Goal: Information Seeking & Learning: Compare options

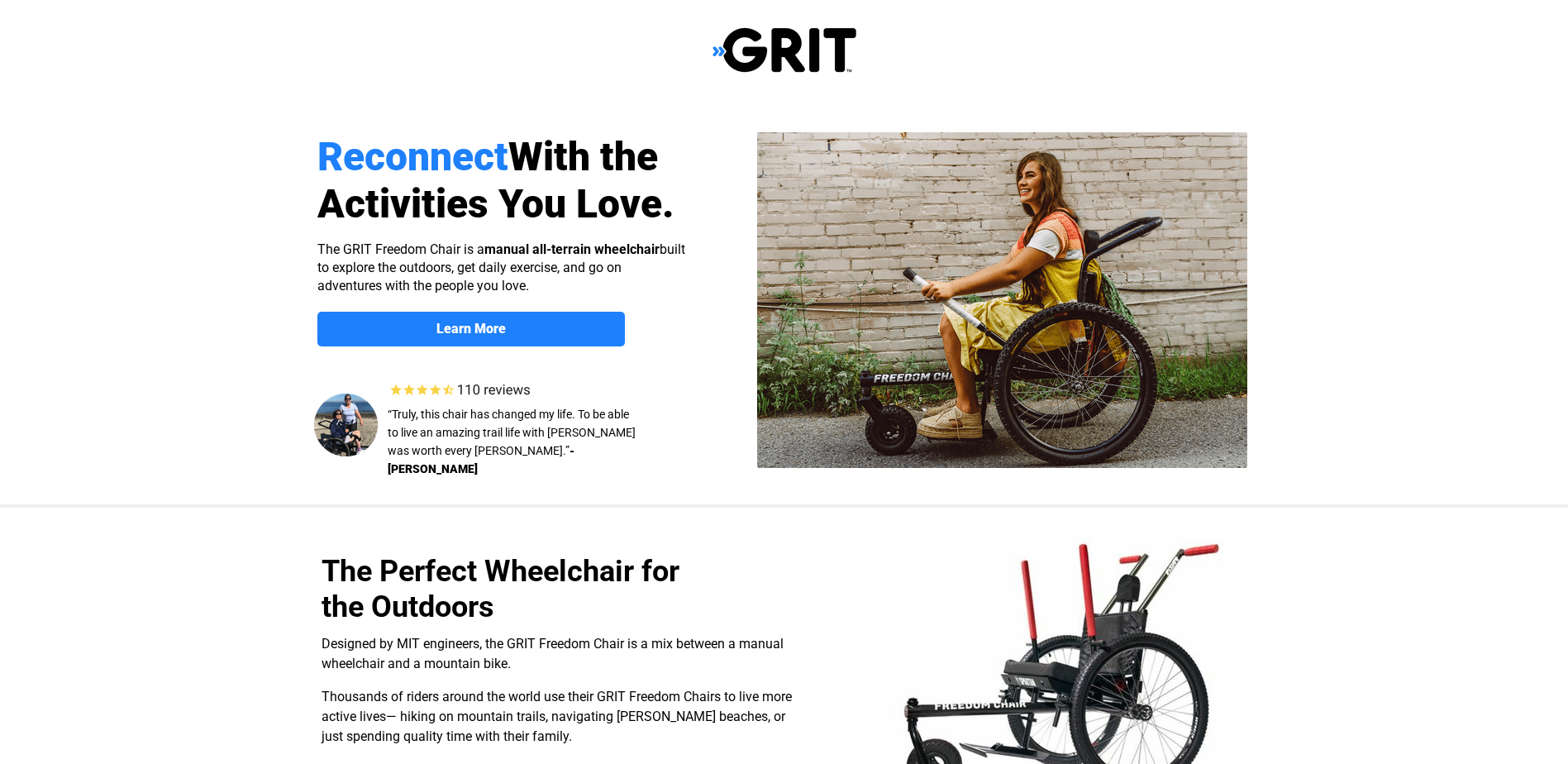
select select "CA"
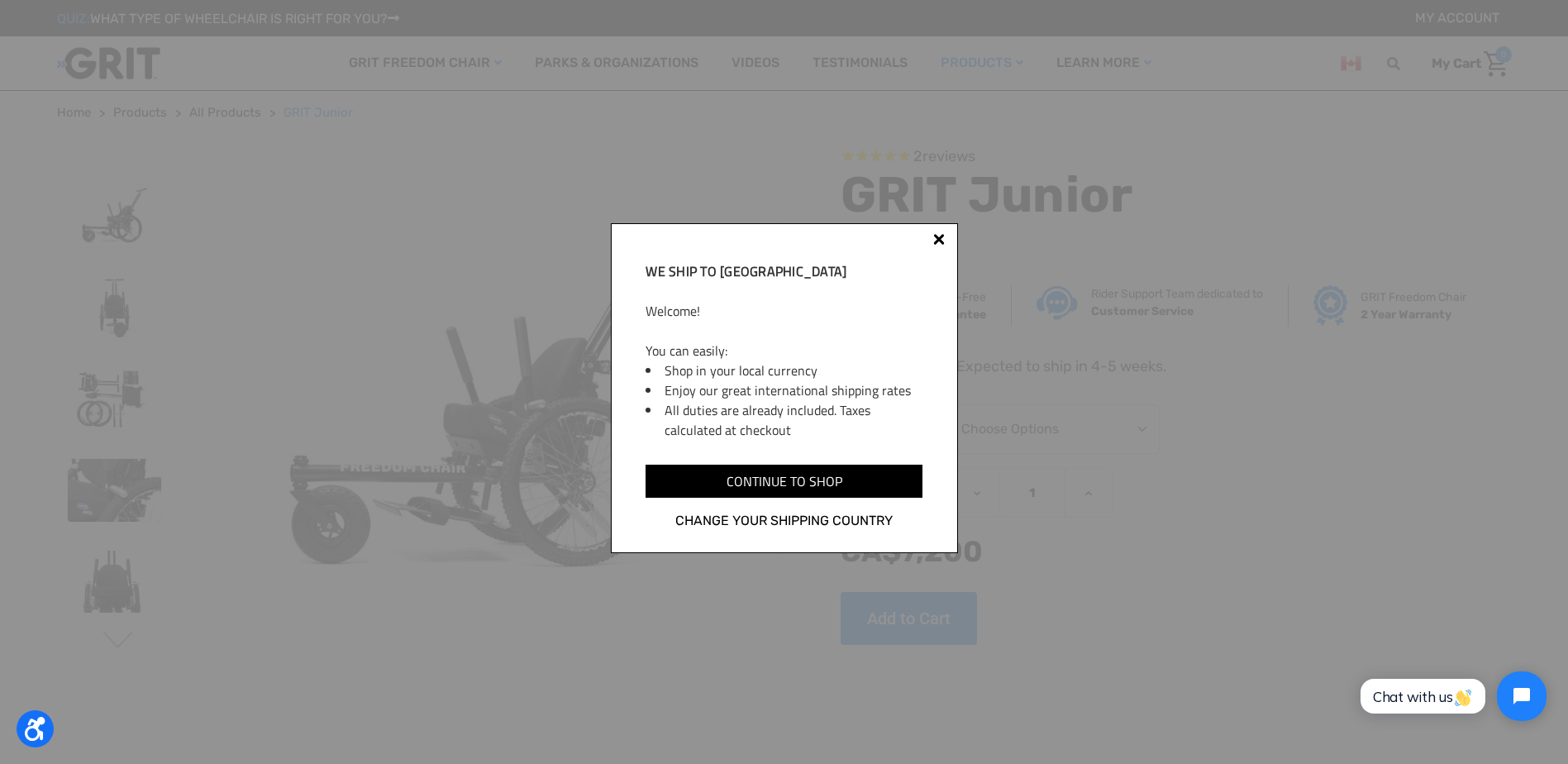
click at [943, 239] on div at bounding box center [939, 243] width 14 height 14
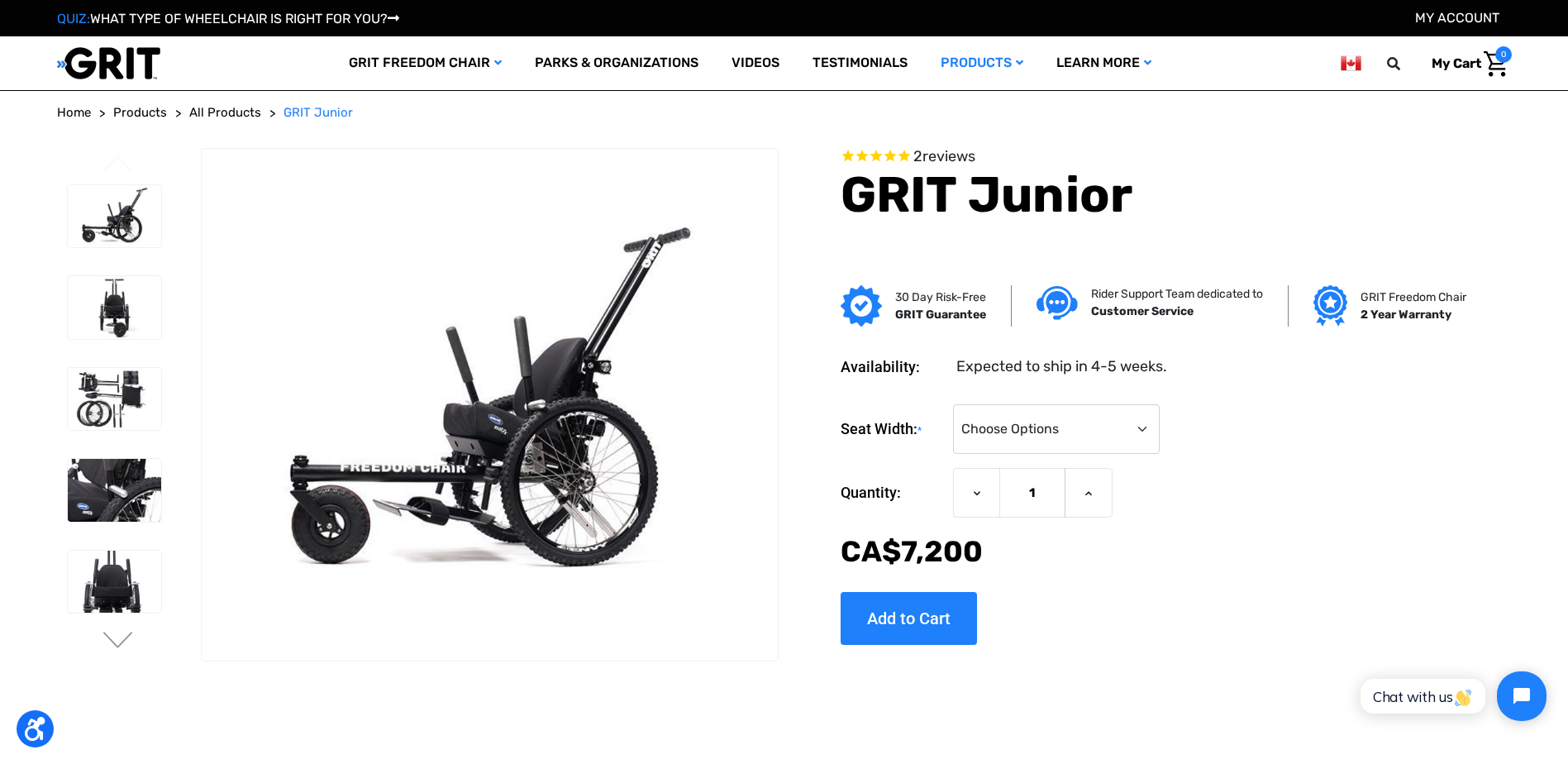
click at [243, 114] on span "All Products" at bounding box center [225, 112] width 72 height 15
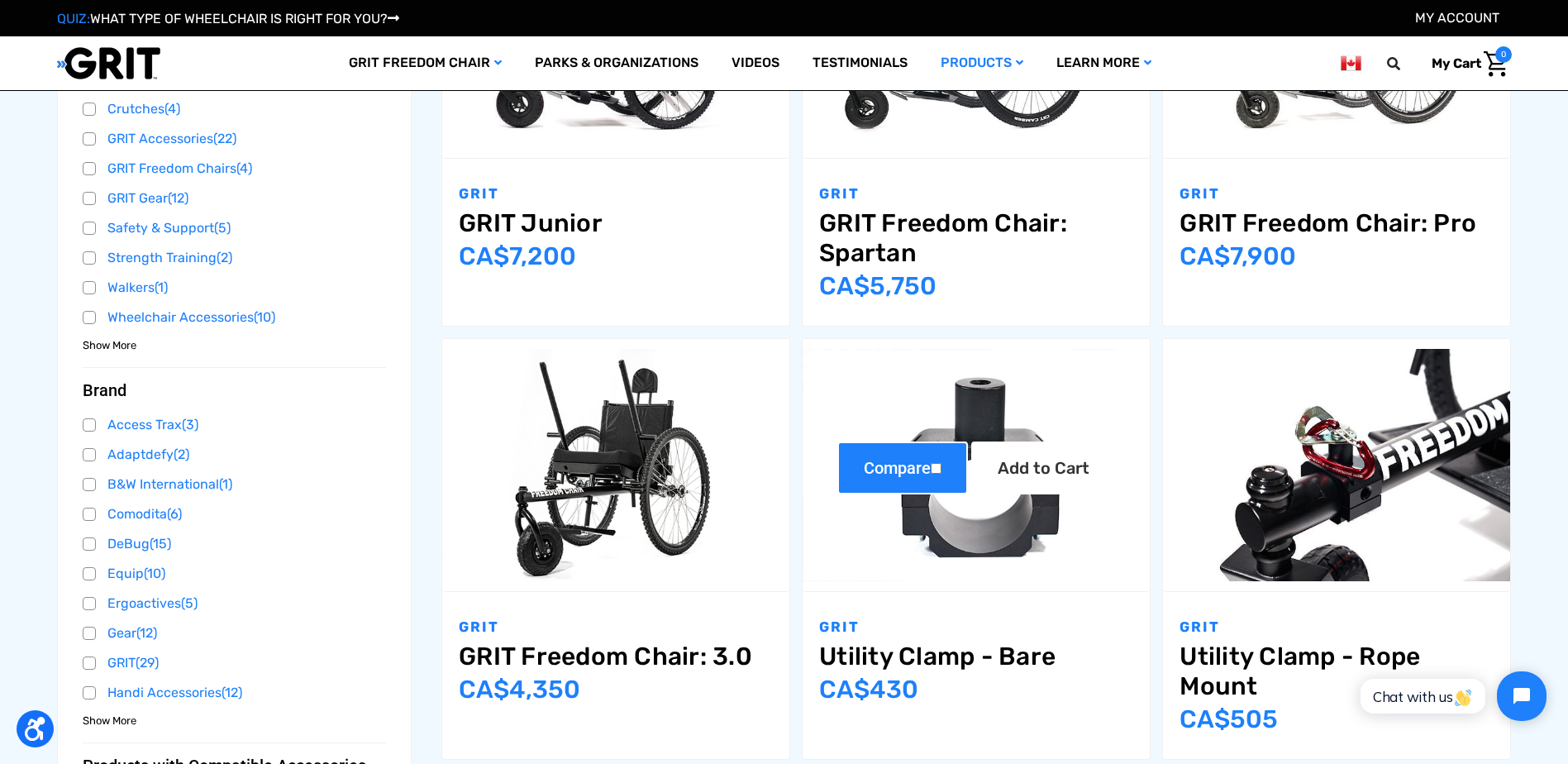
scroll to position [537, 0]
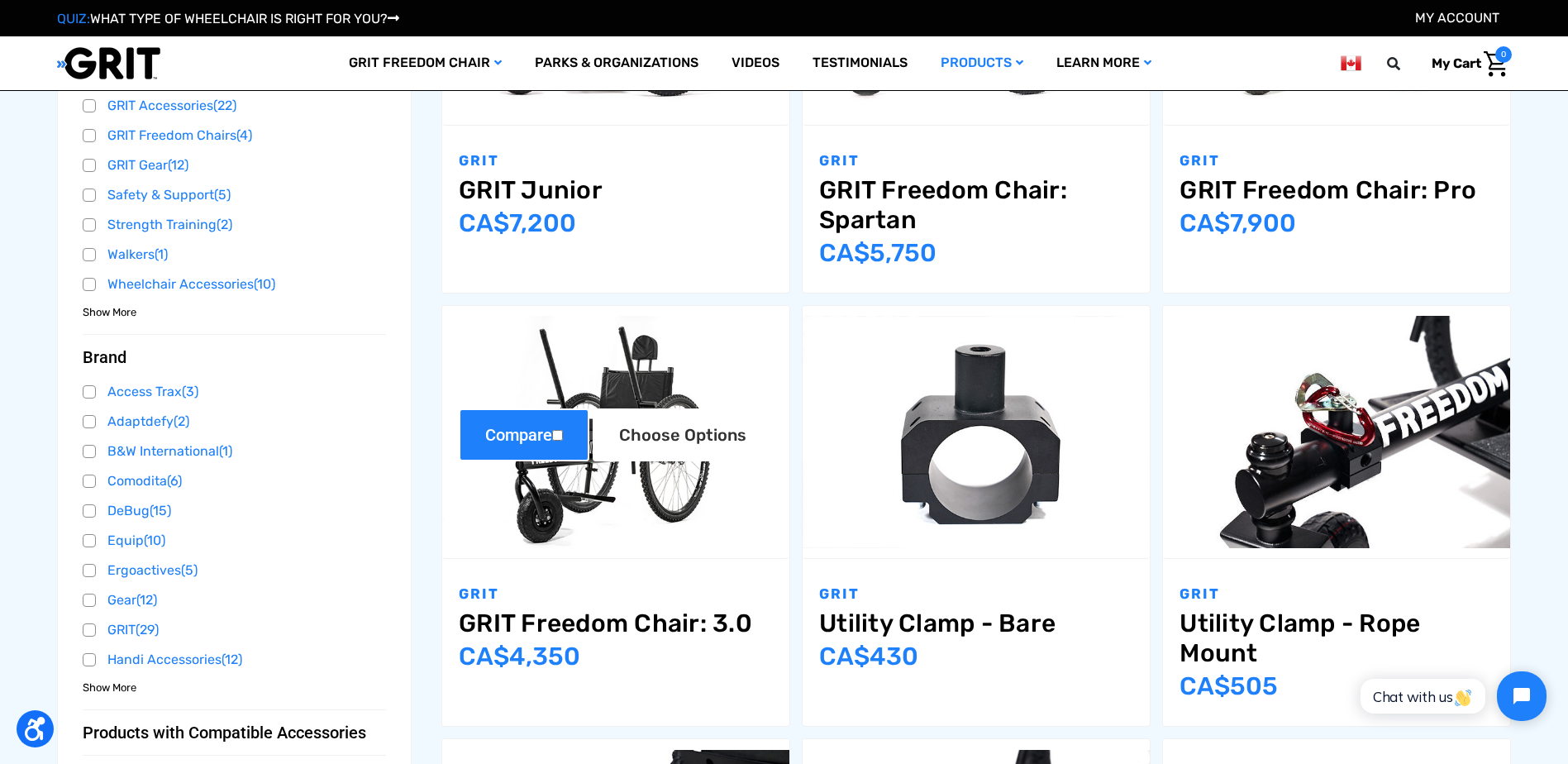
click at [558, 434] on input "Compare" at bounding box center [557, 435] width 11 height 11
checkbox input "true"
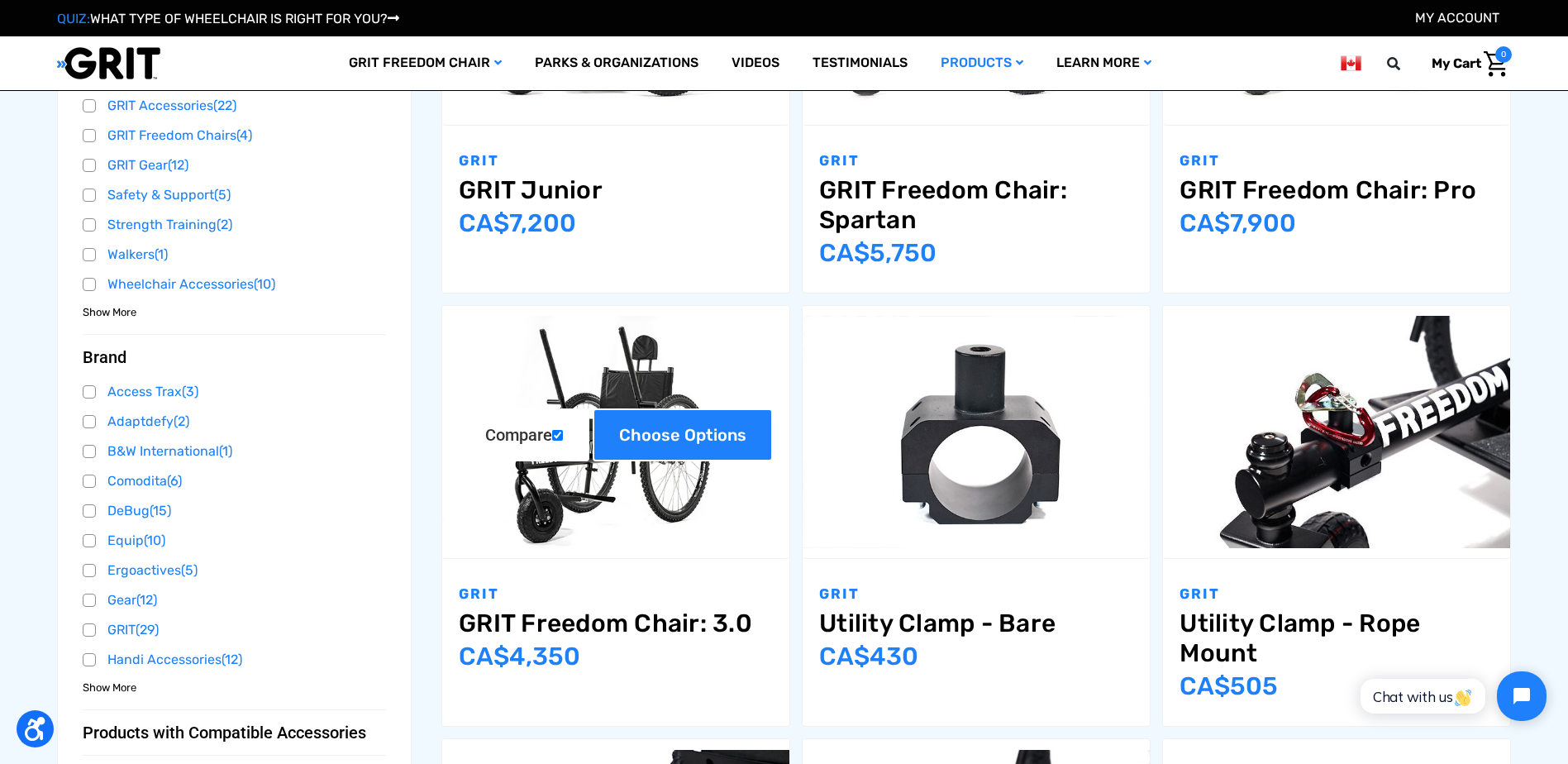
click at [660, 439] on link "Choose Options" at bounding box center [682, 435] width 180 height 53
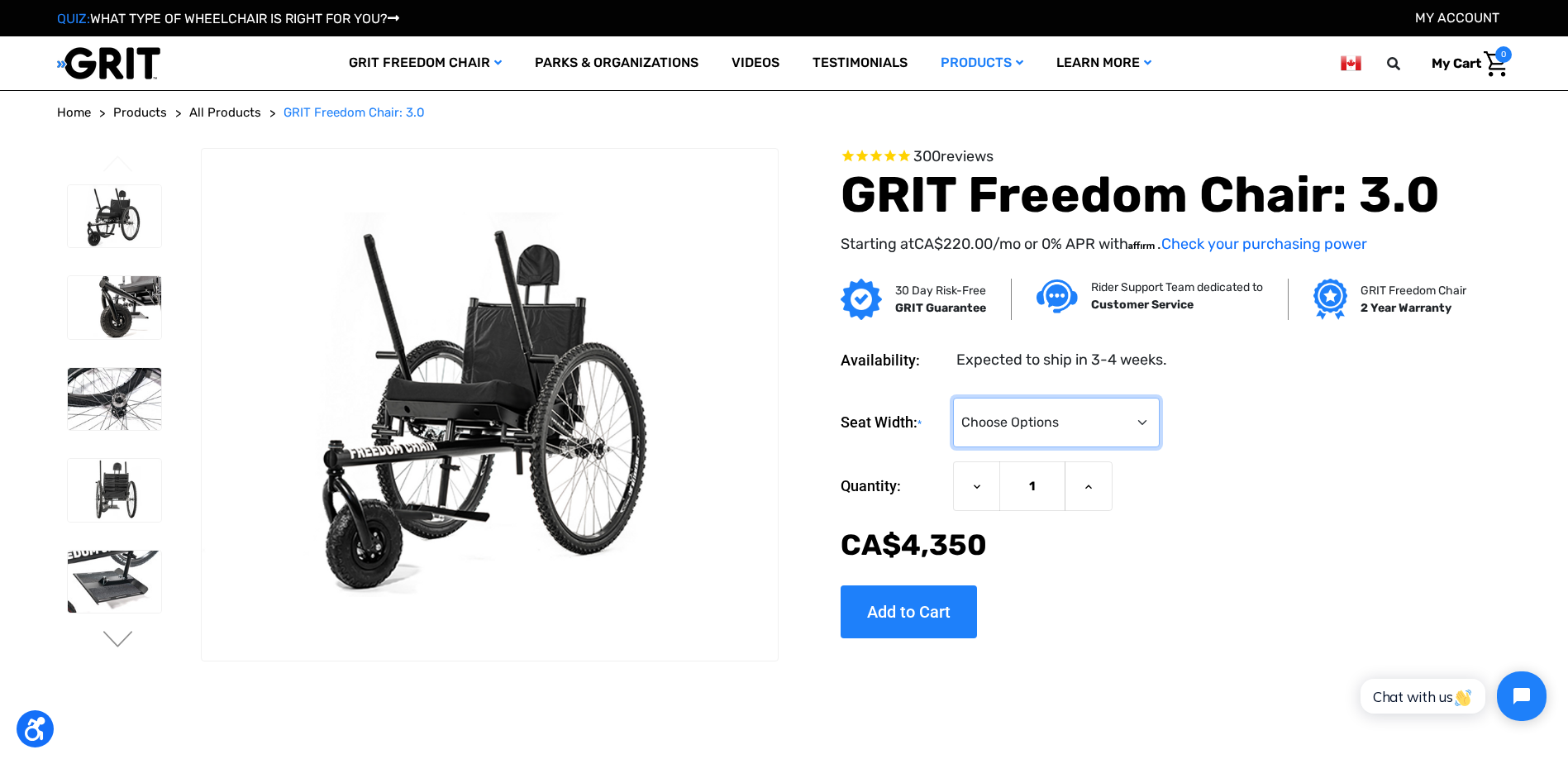
click at [1143, 430] on select "Choose Options 16" 18" 20"" at bounding box center [1056, 422] width 206 height 50
select select "326"
click at [952, 404] on select "Choose Options 16" 18" 20"" at bounding box center [1056, 422] width 206 height 50
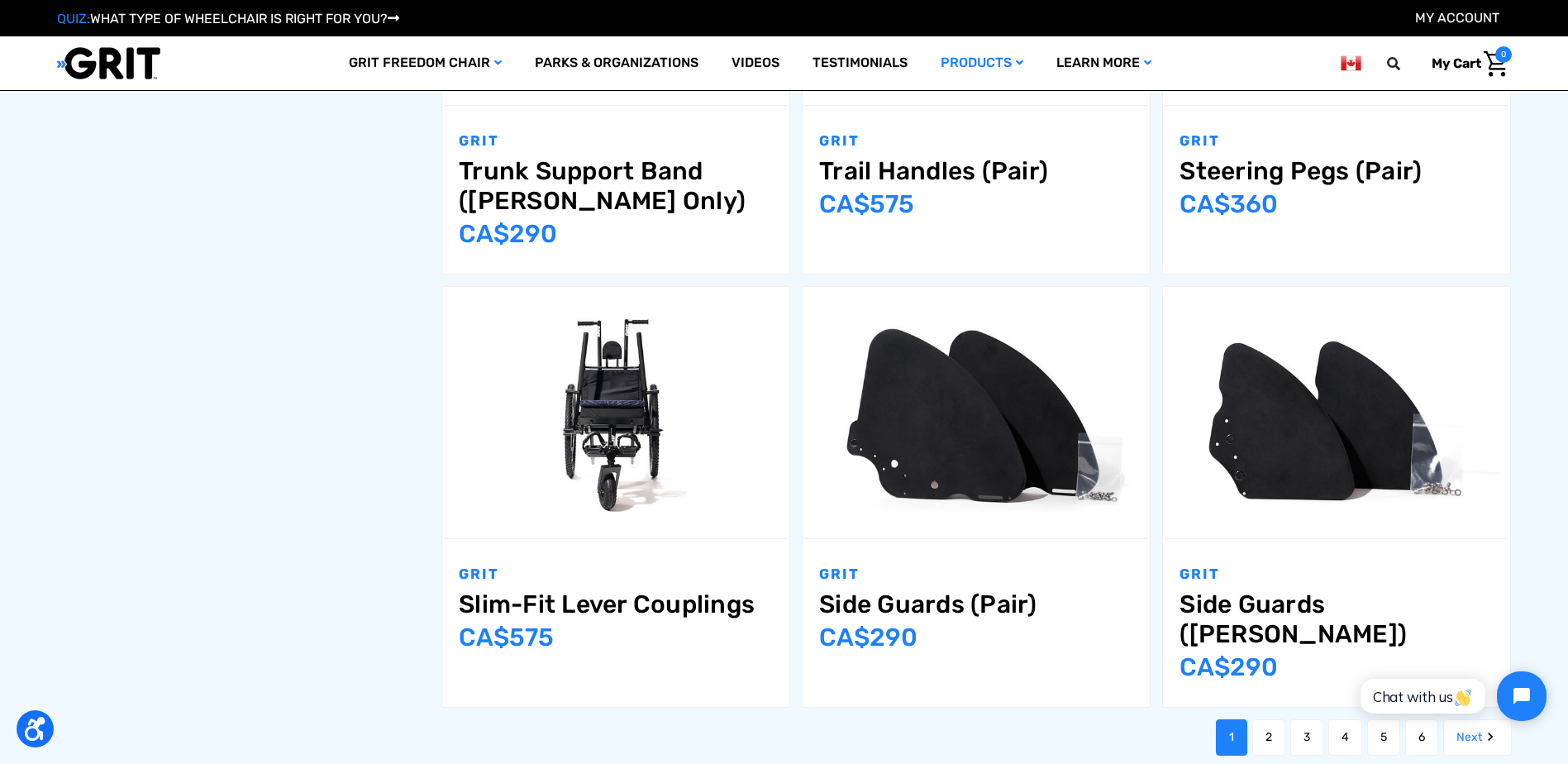
scroll to position [1819, 0]
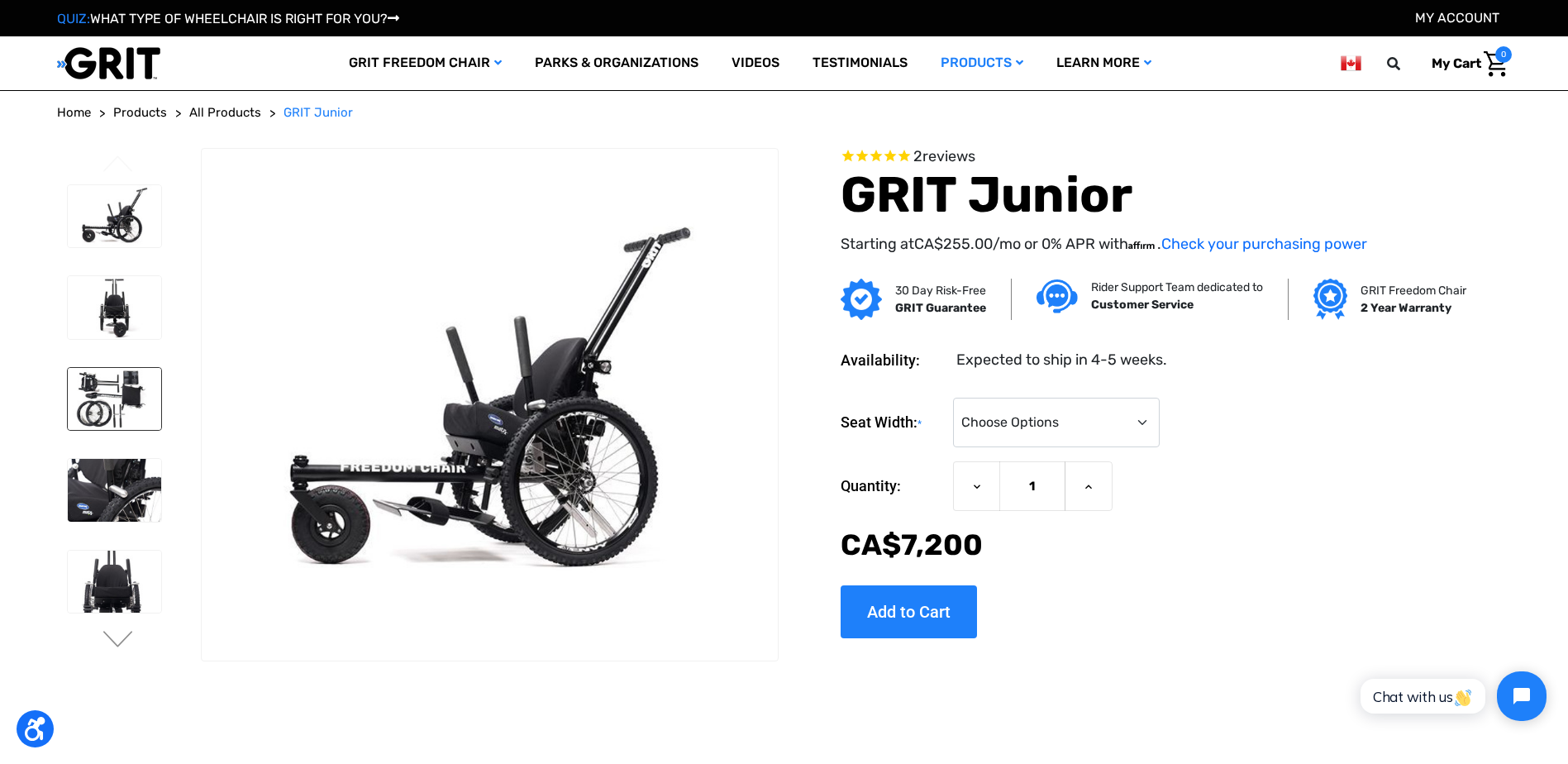
click at [95, 398] on img at bounding box center [115, 400] width 93 height 62
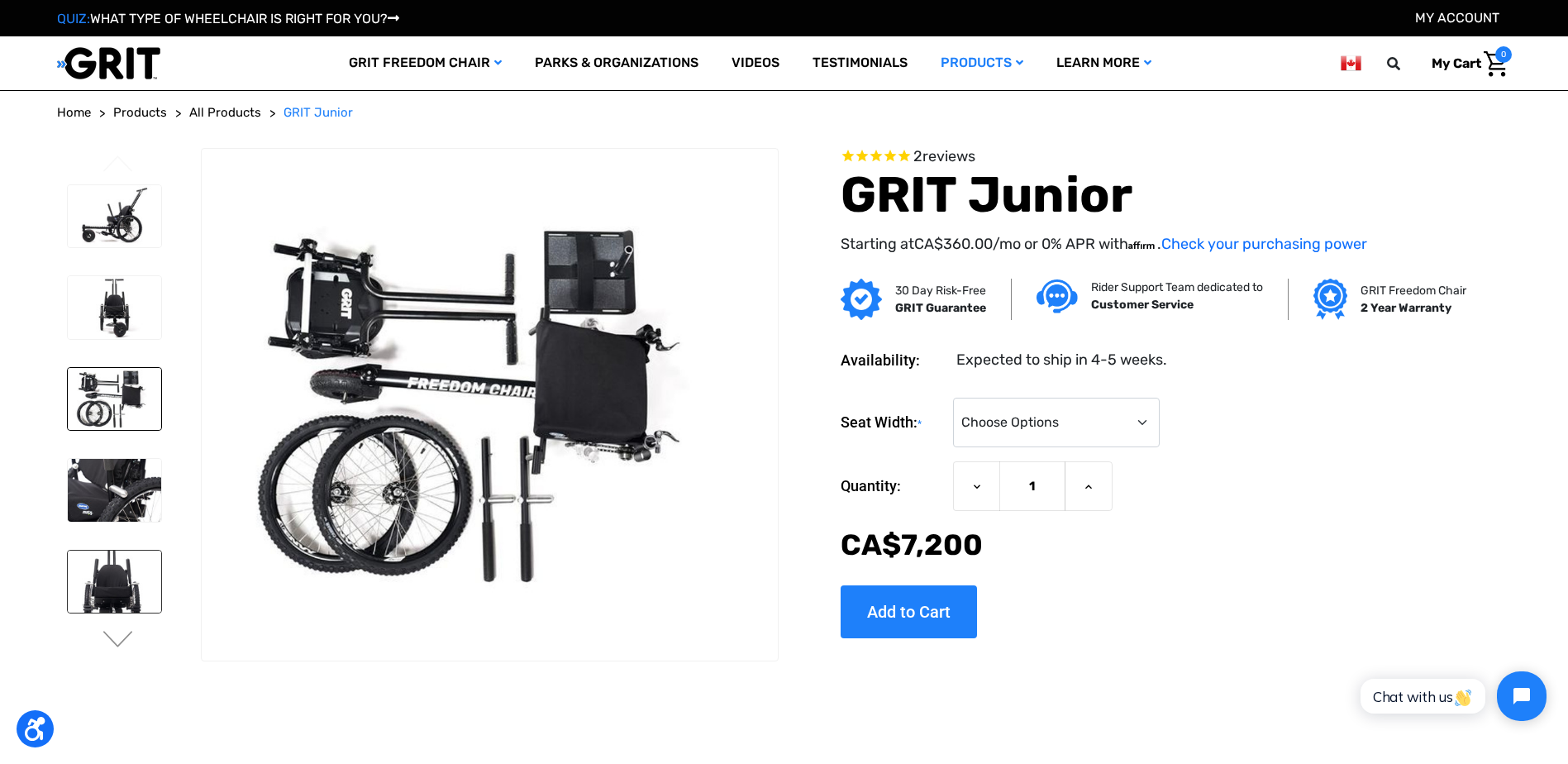
click at [114, 592] on img at bounding box center [115, 582] width 93 height 62
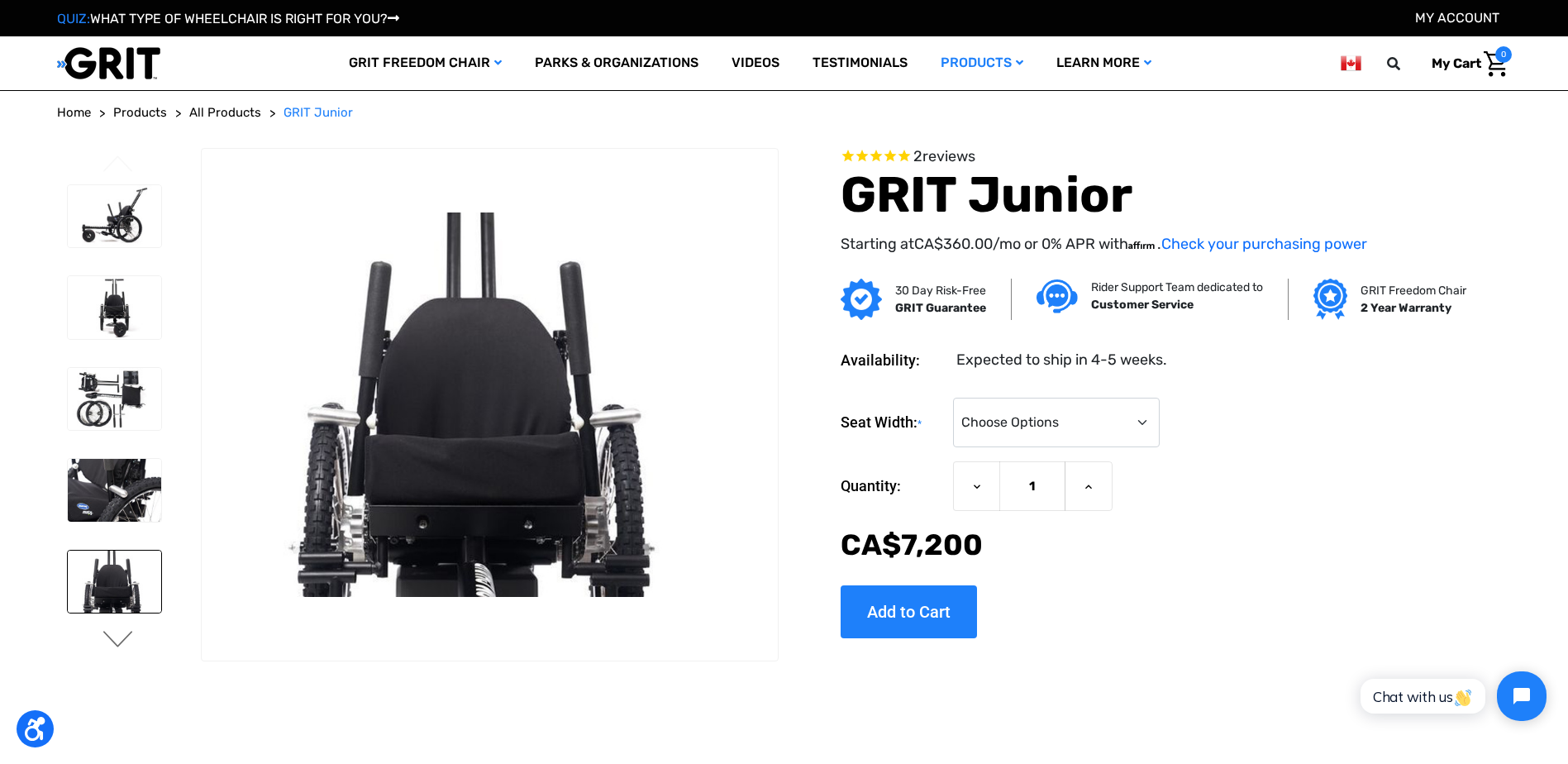
click at [121, 632] on button "Next" at bounding box center [119, 640] width 35 height 19
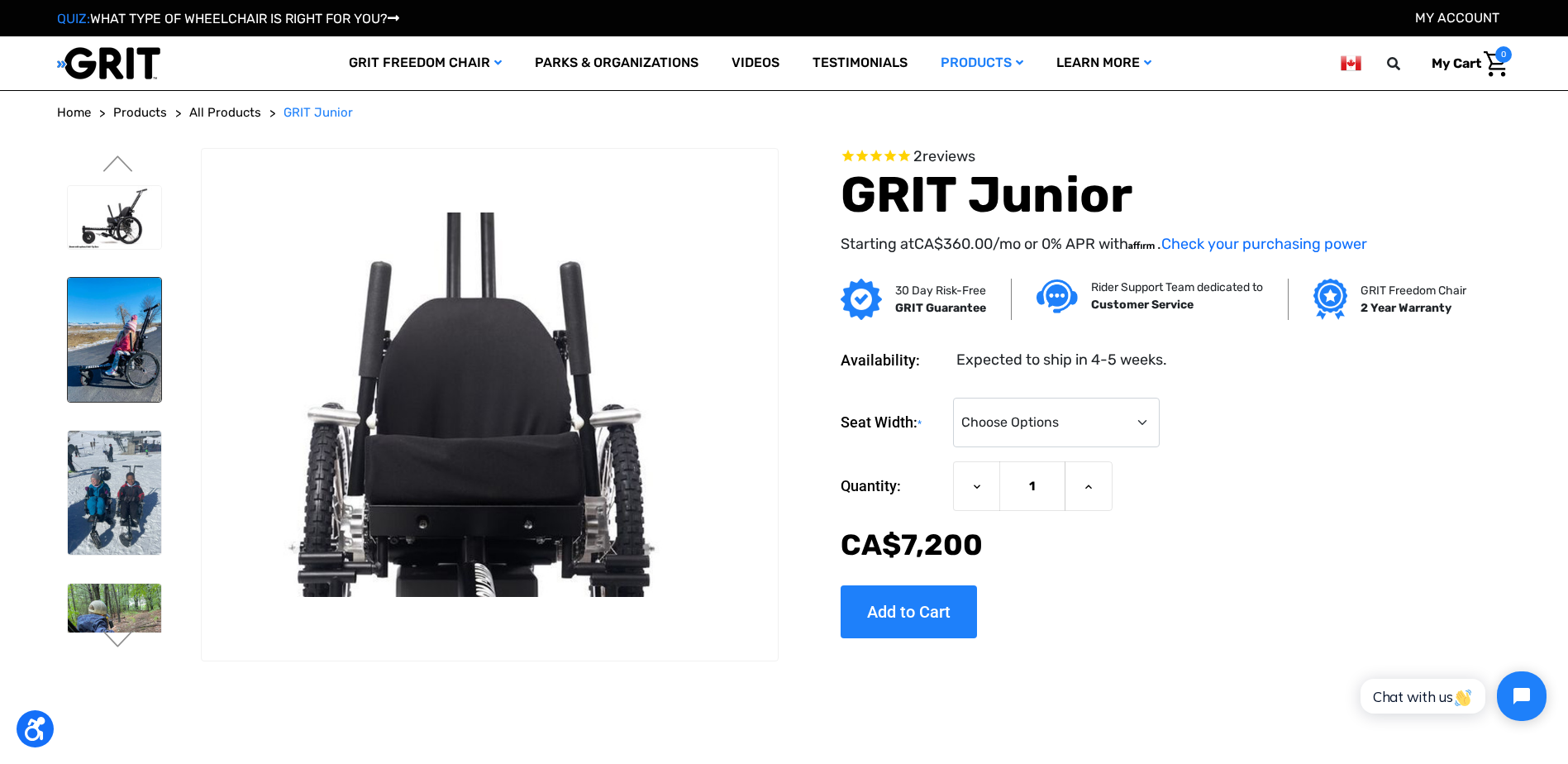
click at [111, 345] on img at bounding box center [115, 339] width 93 height 124
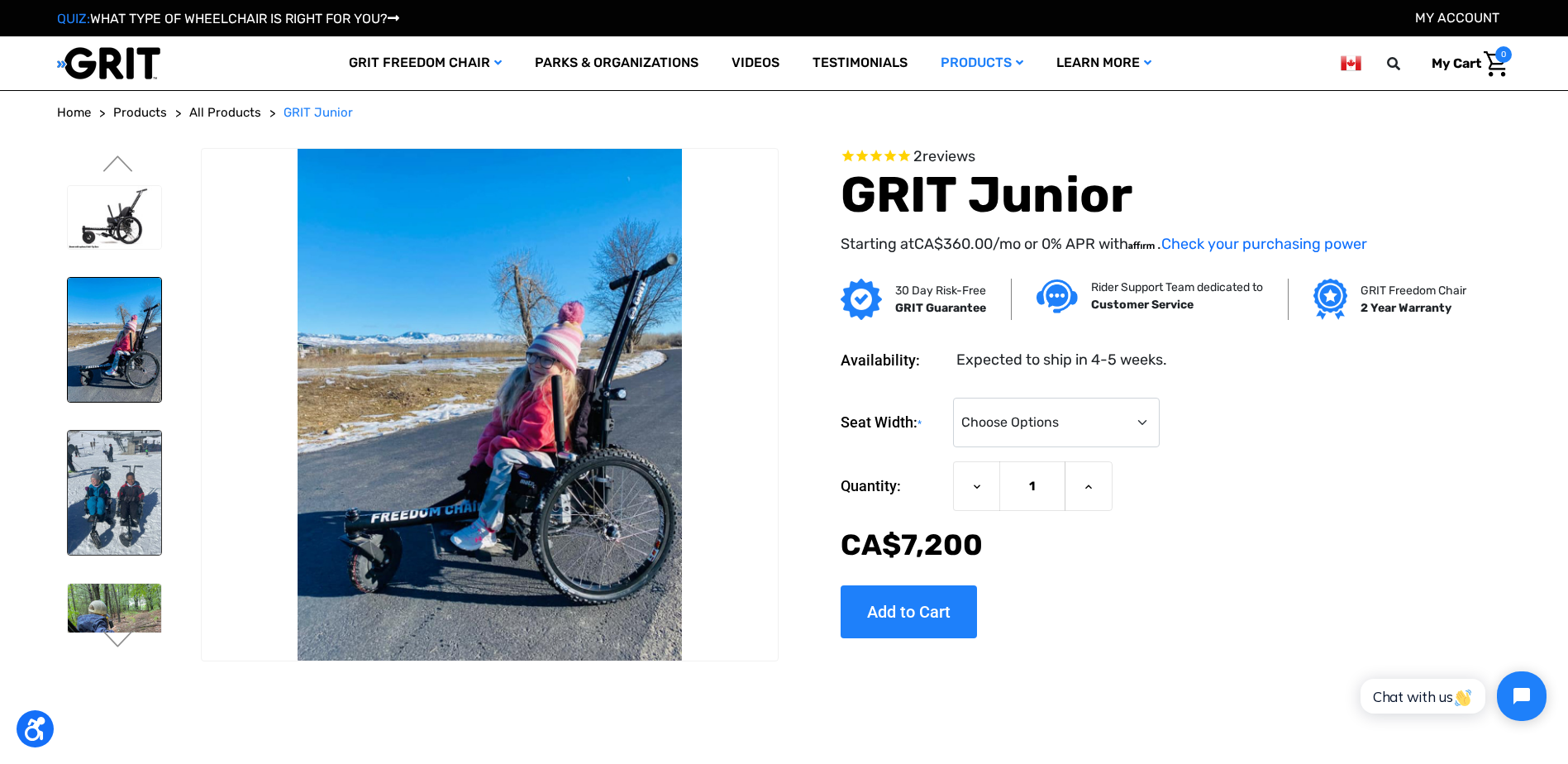
click at [107, 478] on img at bounding box center [115, 492] width 93 height 124
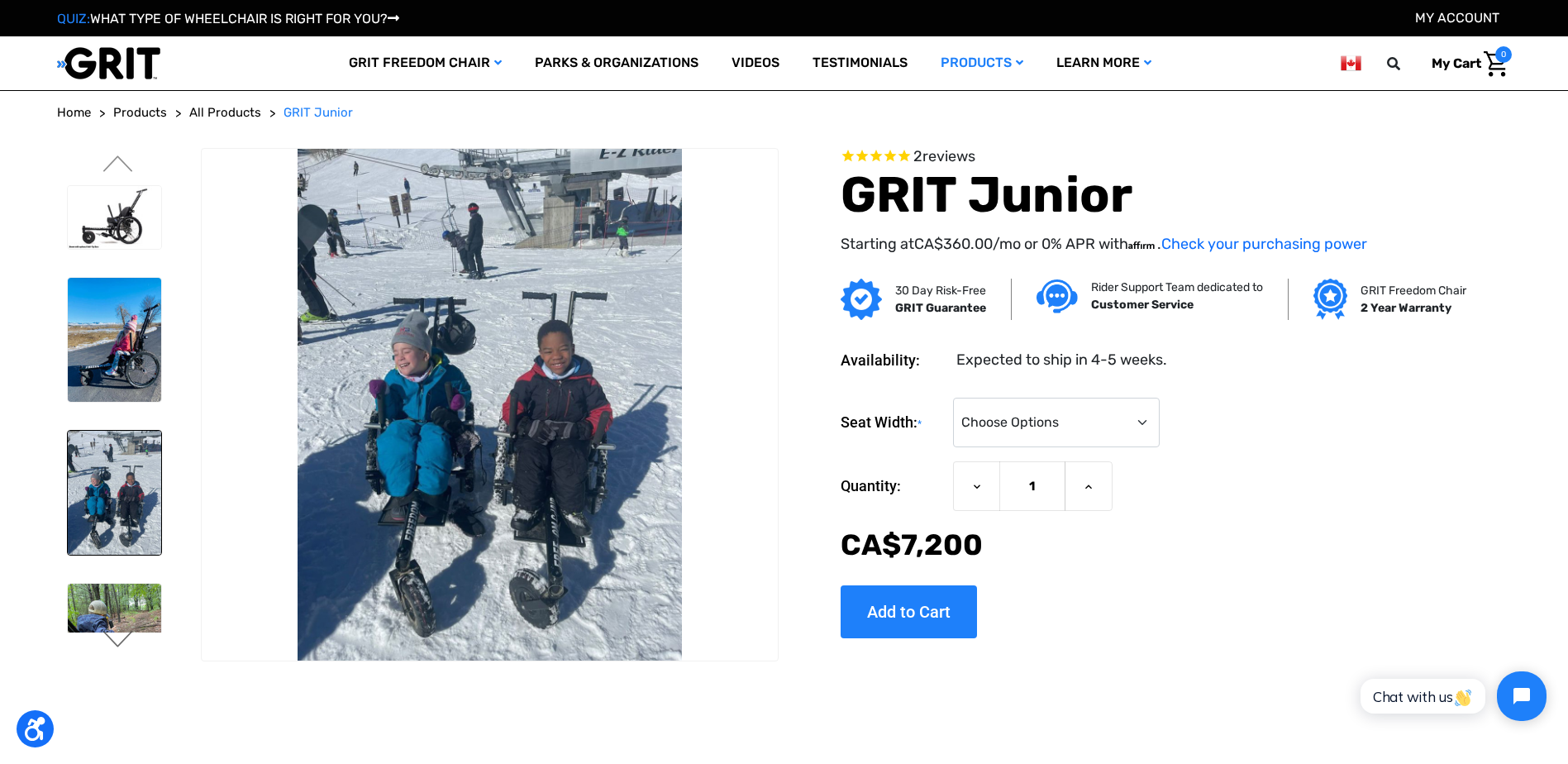
click at [112, 644] on button "Next" at bounding box center [119, 640] width 35 height 19
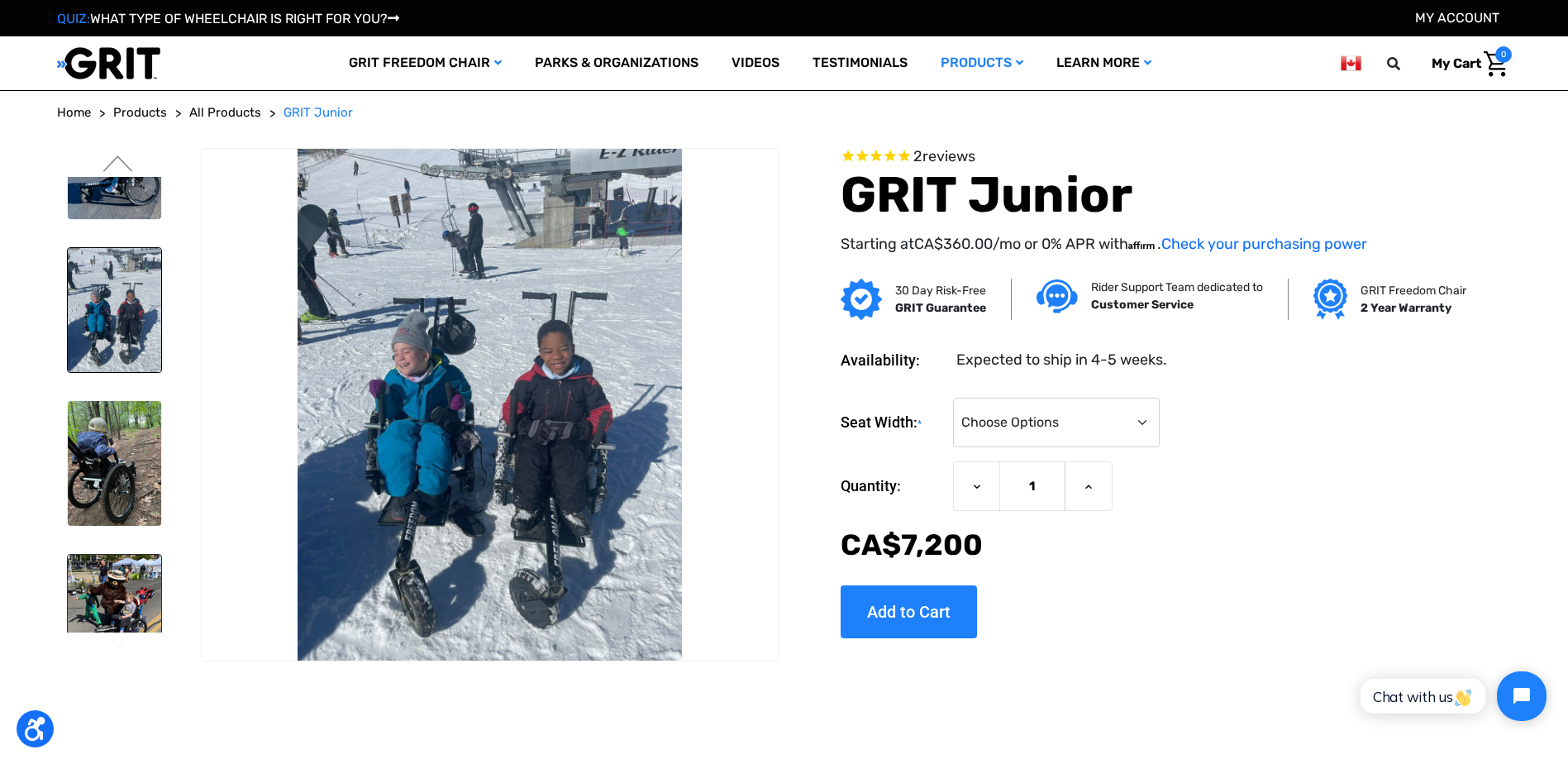
click at [129, 611] on img at bounding box center [115, 600] width 93 height 93
